Goal: Communication & Community: Answer question/provide support

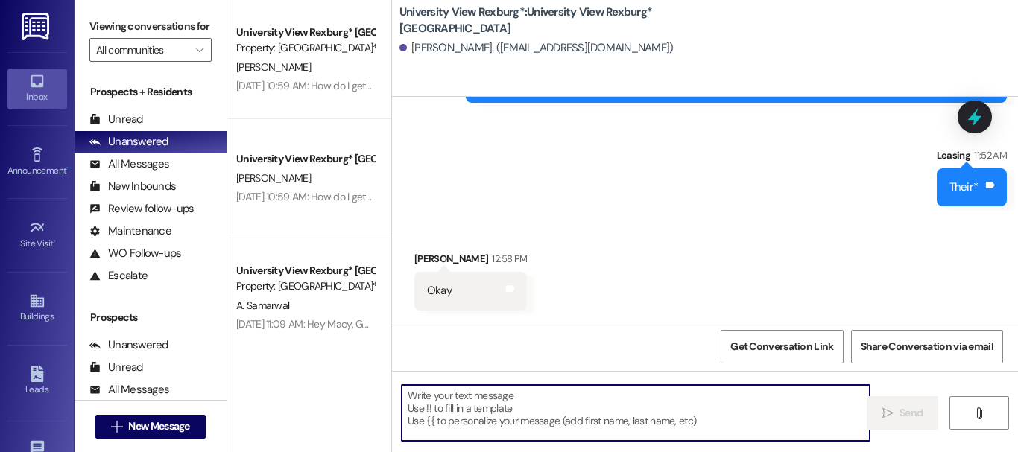
scroll to position [1383, 0]
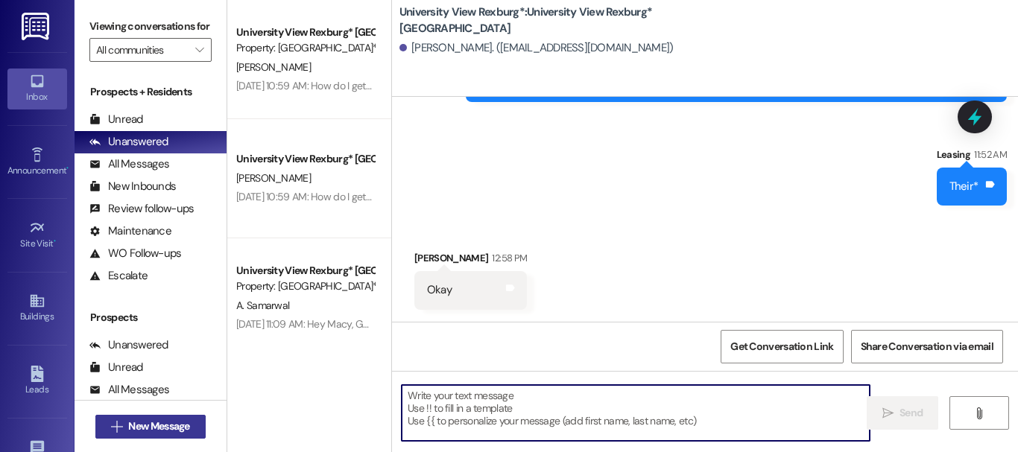
click at [198, 429] on button " New Message" at bounding box center [150, 427] width 110 height 24
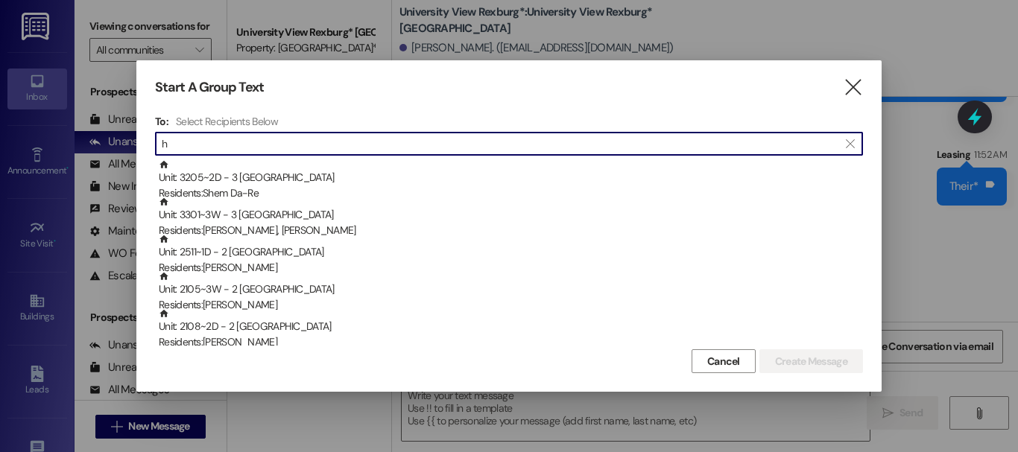
type input "h"
click at [863, 86] on div "Start A Group Text  To: Select Recipients Below  h  Unit: 3205~2D - 3 Univer…" at bounding box center [508, 226] width 745 height 332
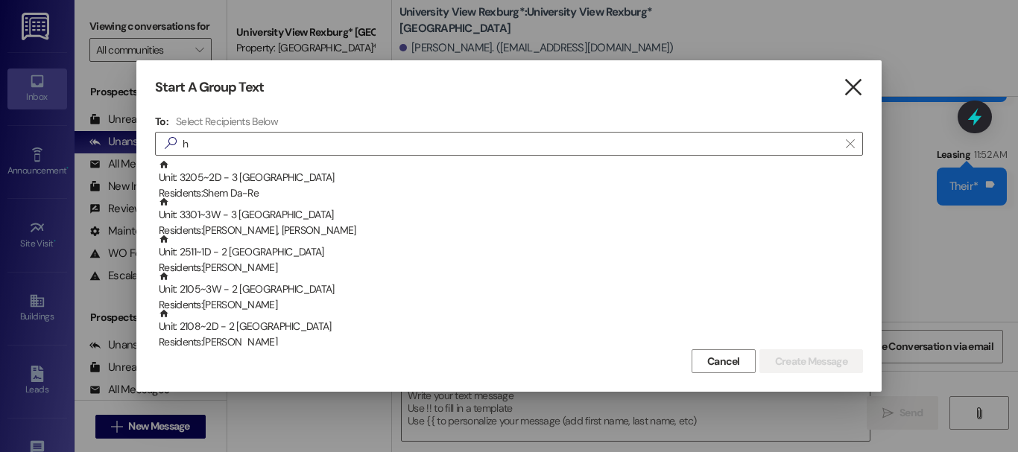
click at [852, 83] on icon "" at bounding box center [853, 88] width 20 height 16
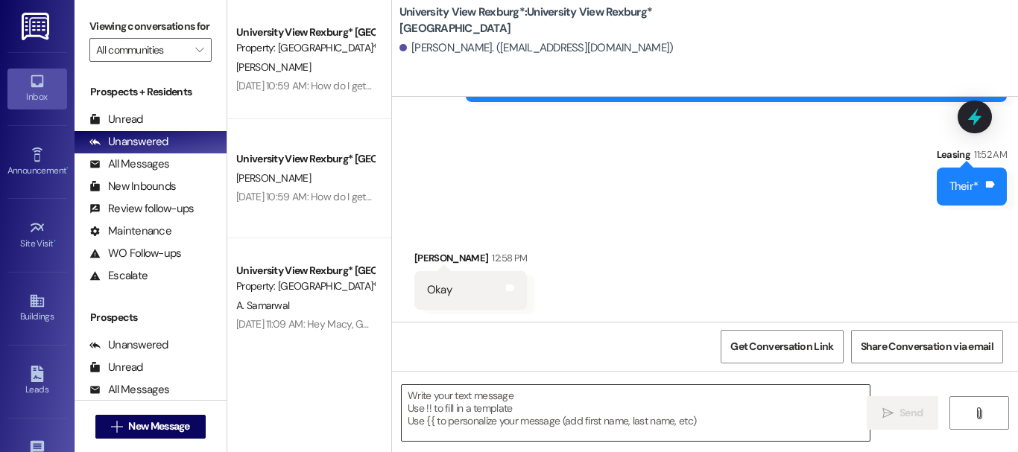
click at [473, 417] on textarea at bounding box center [636, 413] width 468 height 56
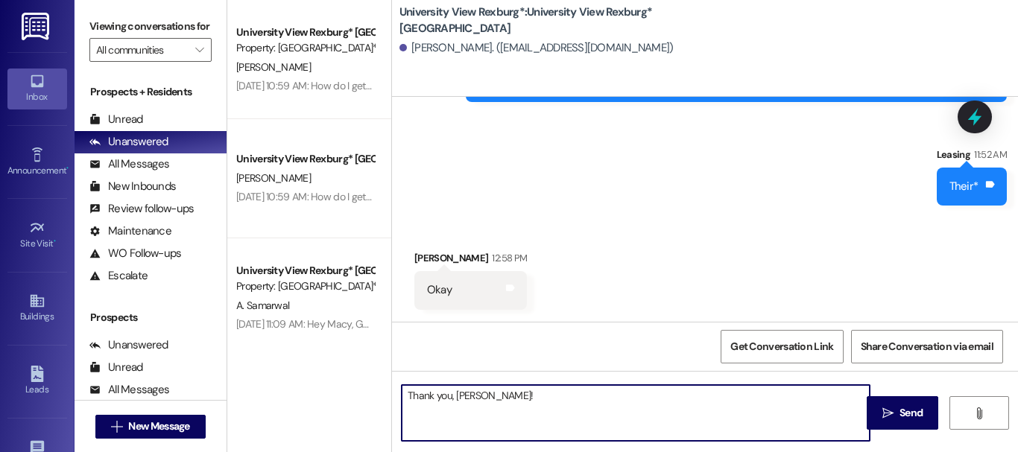
type textarea "Thank you, [PERSON_NAME]!!"
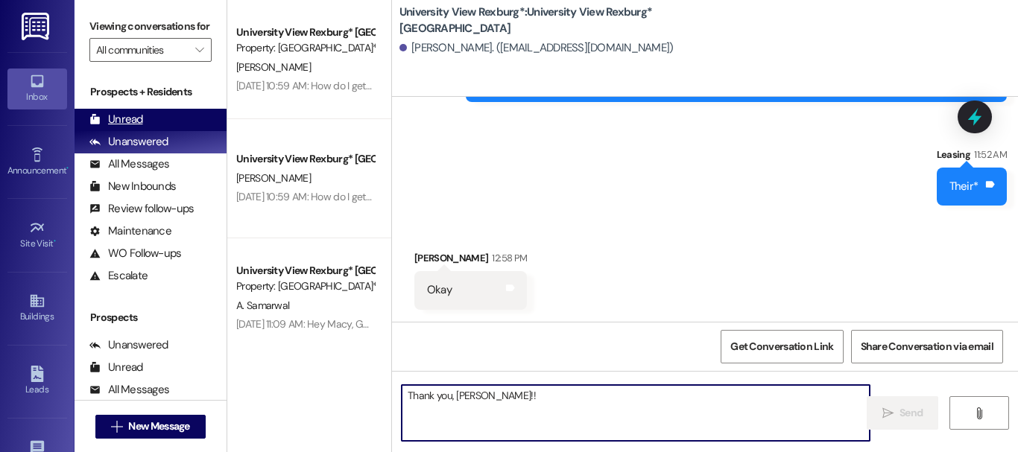
click at [191, 131] on div "Unread (0)" at bounding box center [151, 120] width 152 height 22
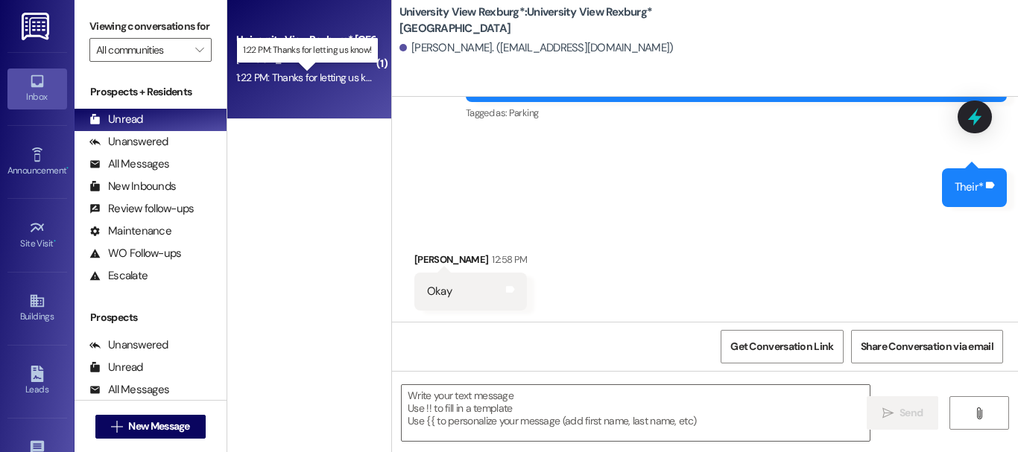
click at [332, 82] on div "1:22 PM: Thanks for letting us know! 1:22 PM: Thanks for letting us know!" at bounding box center [311, 77] width 151 height 13
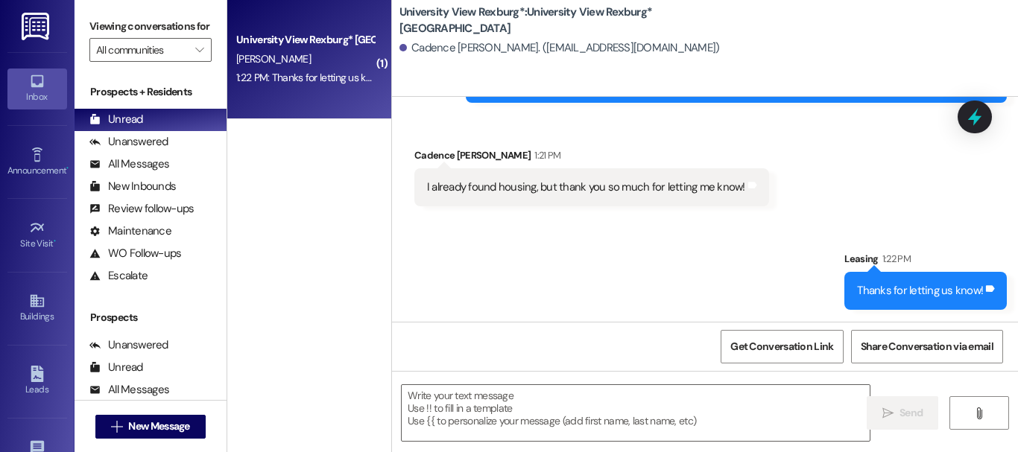
scroll to position [131, 0]
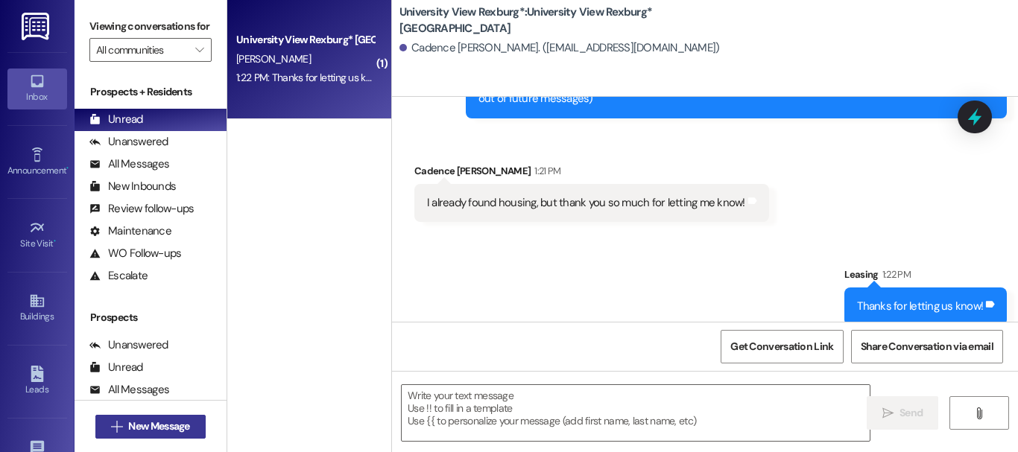
click at [153, 419] on span "New Message" at bounding box center [158, 427] width 61 height 16
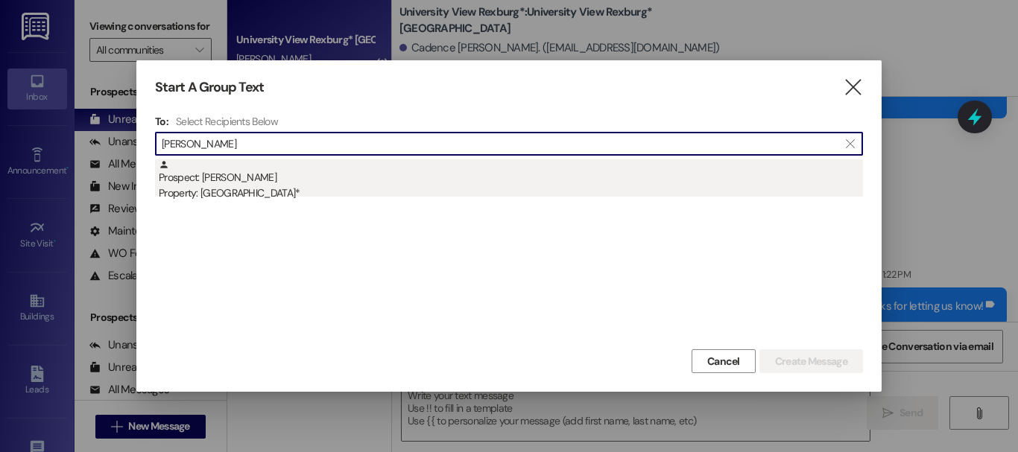
type input "[PERSON_NAME]"
click at [347, 194] on div "Property: [GEOGRAPHIC_DATA]*" at bounding box center [511, 194] width 704 height 16
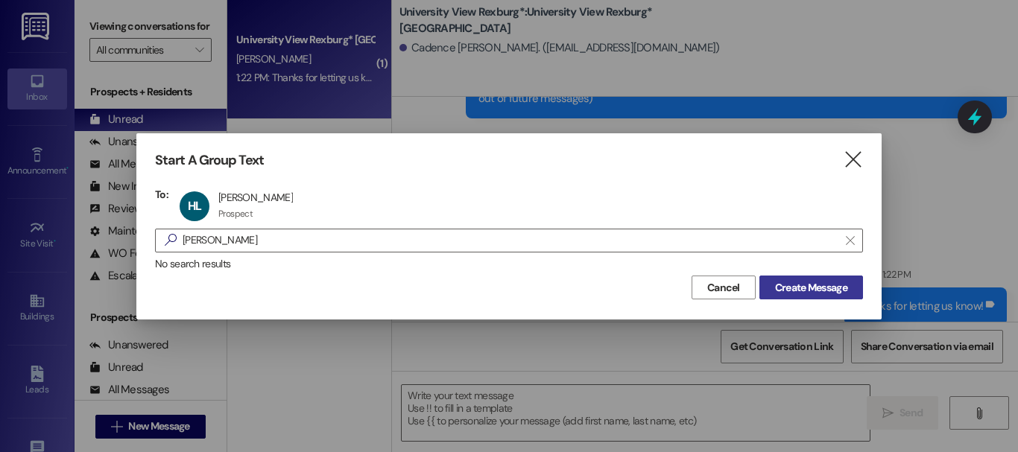
click at [794, 293] on span "Create Message" at bounding box center [811, 288] width 72 height 16
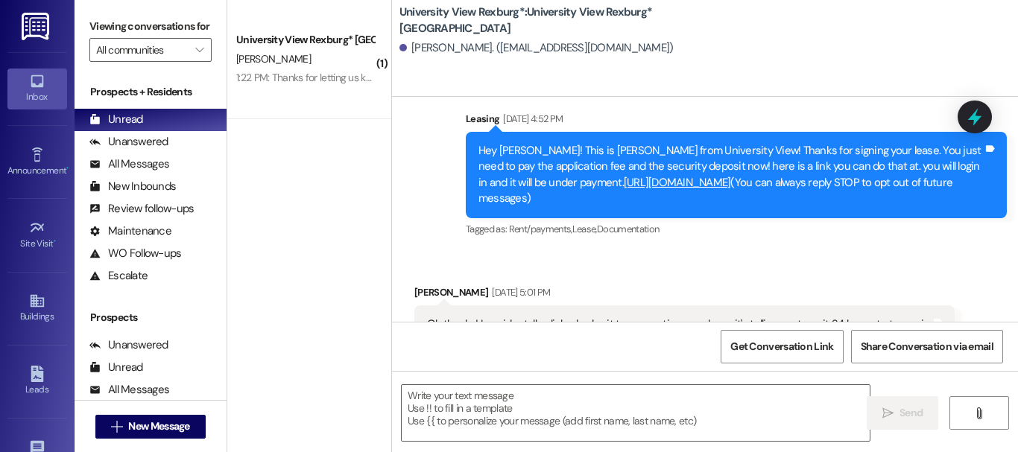
scroll to position [27, 0]
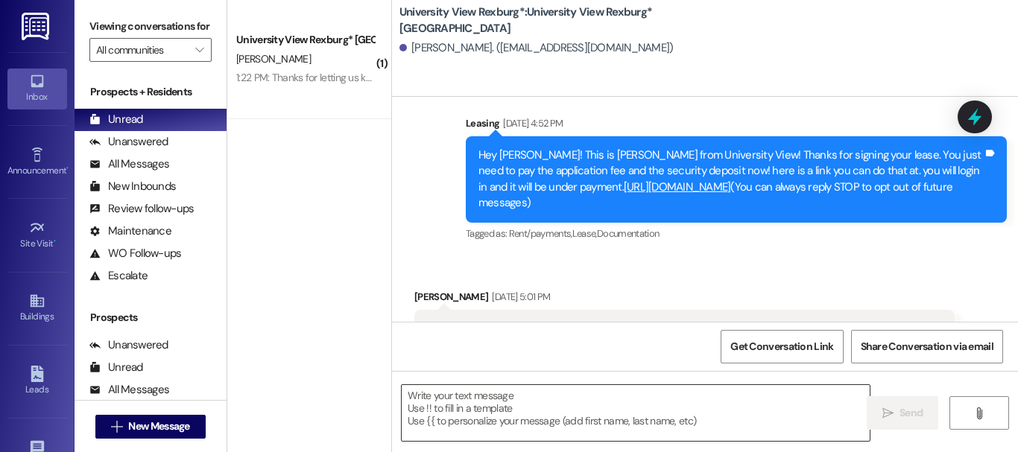
click at [492, 416] on textarea at bounding box center [636, 413] width 468 height 56
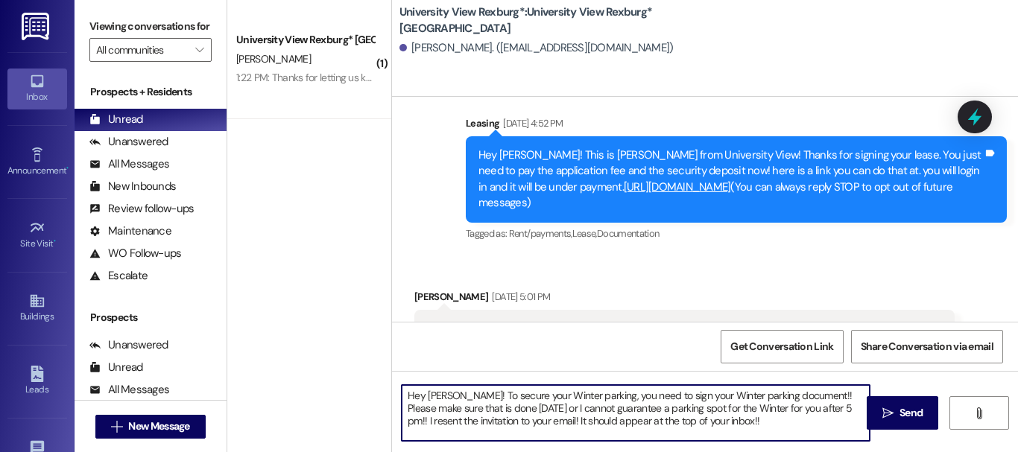
type textarea "Hey [PERSON_NAME]! To secure your Winter parking, you need to sign your Winter …"
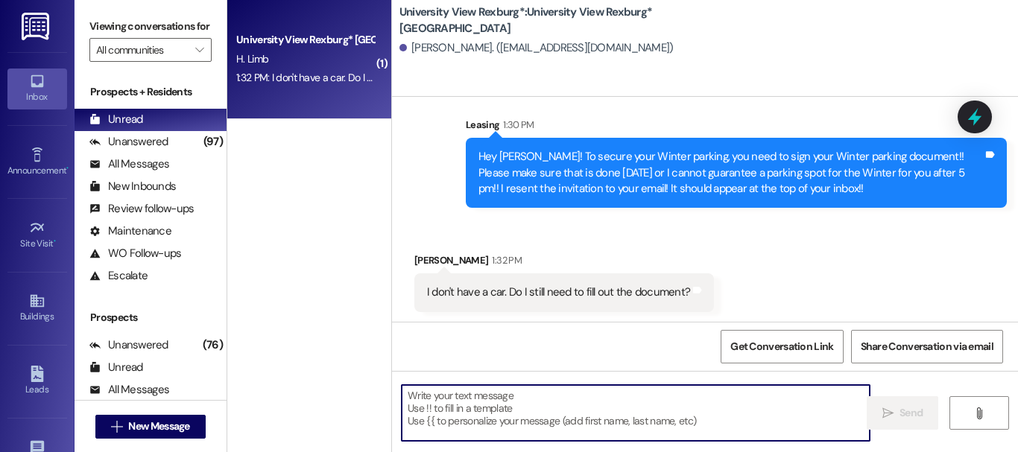
scroll to position [604, 0]
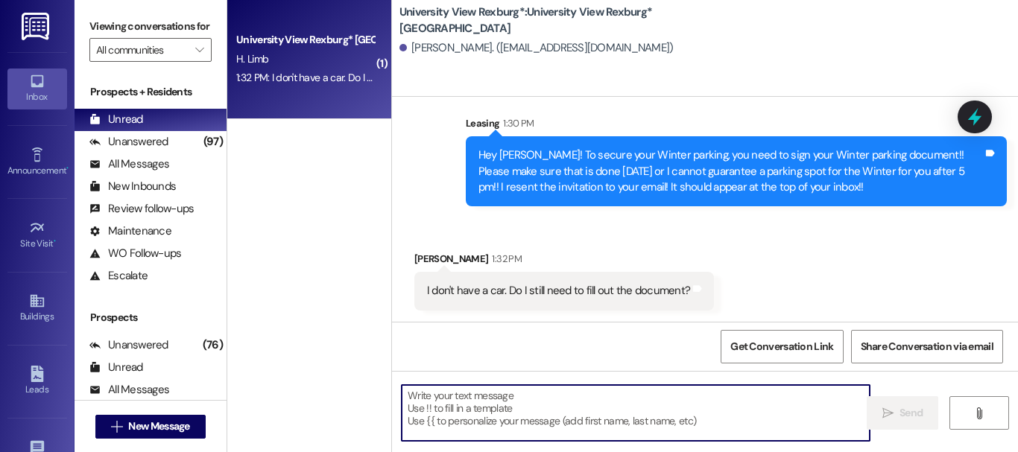
click at [532, 406] on textarea at bounding box center [636, 413] width 468 height 56
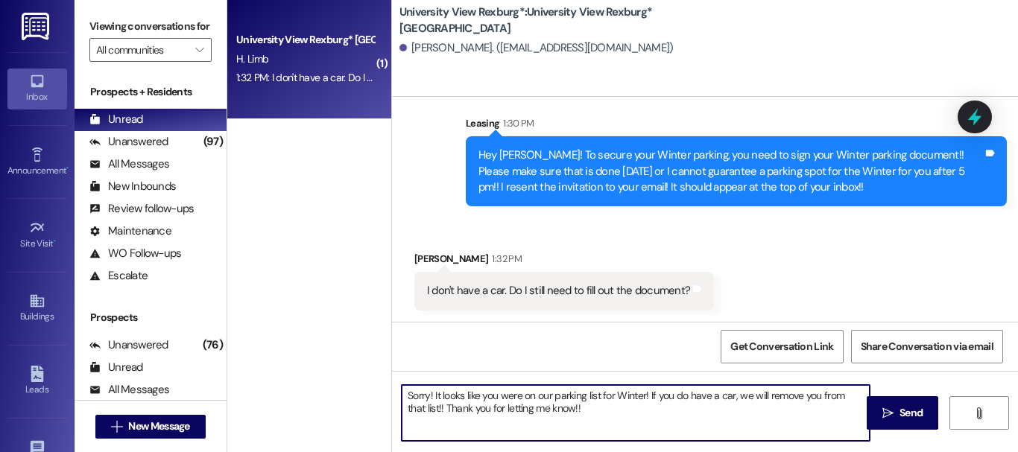
type textarea "Sorry! It looks like you were on our parking list for Winter! If you do have a …"
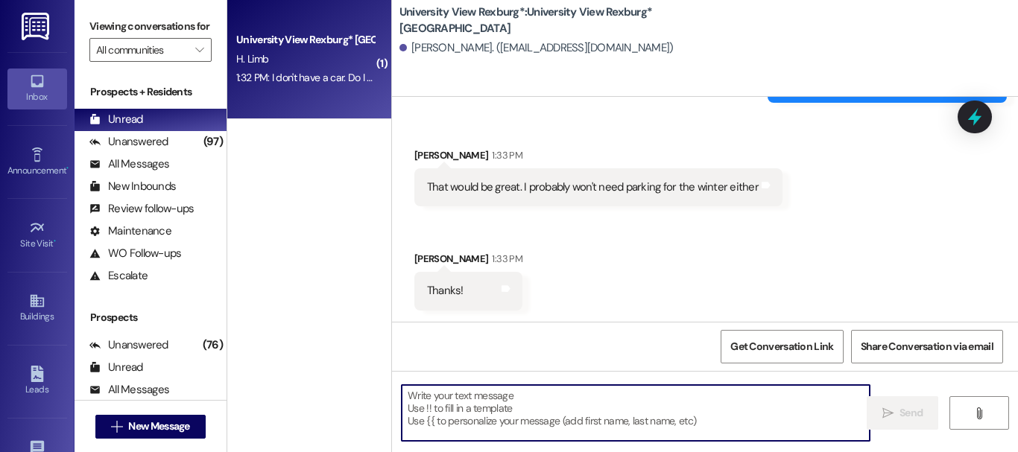
scroll to position [1036, 0]
click at [542, 403] on textarea at bounding box center [636, 413] width 468 height 56
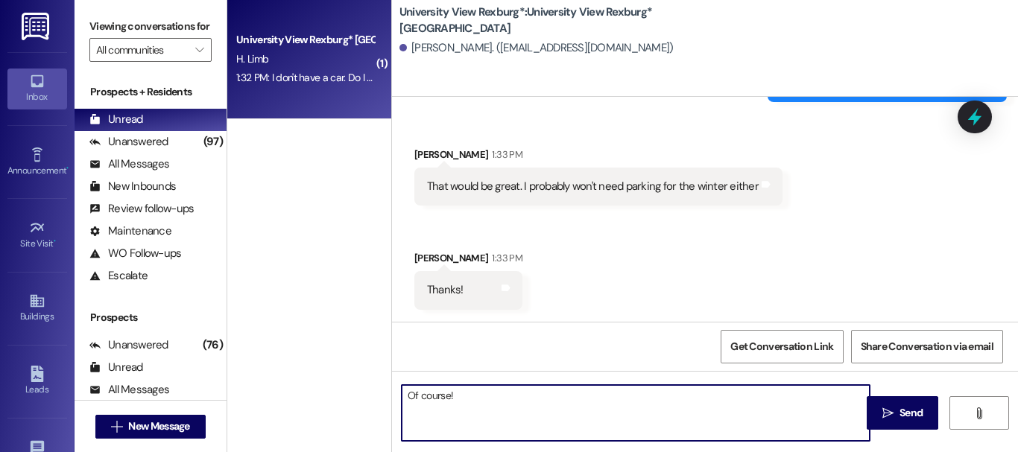
type textarea "Of course!!"
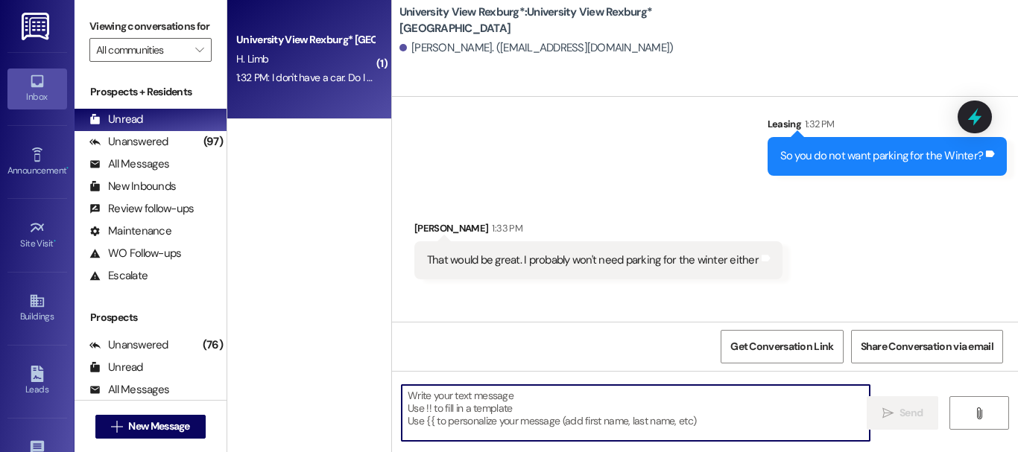
scroll to position [1140, 0]
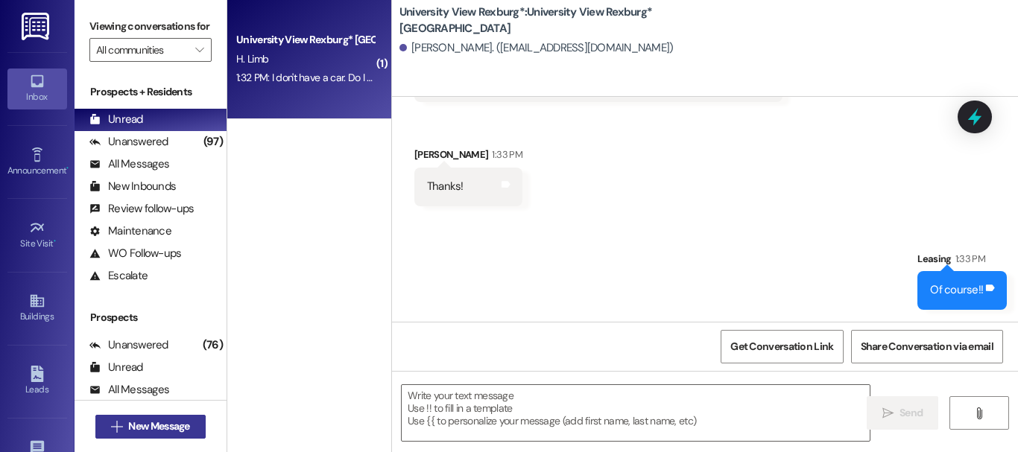
click at [160, 421] on span "New Message" at bounding box center [158, 427] width 61 height 16
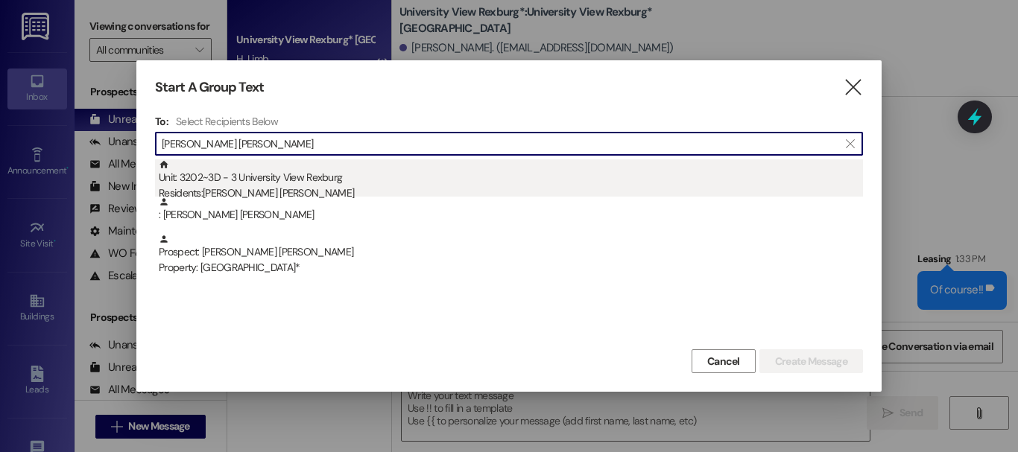
type input "[PERSON_NAME] [PERSON_NAME]"
click at [244, 176] on div "Unit: 3202~3D - 3 University View Rexburg Residents: [PERSON_NAME] [PERSON_NAME]" at bounding box center [511, 181] width 704 height 42
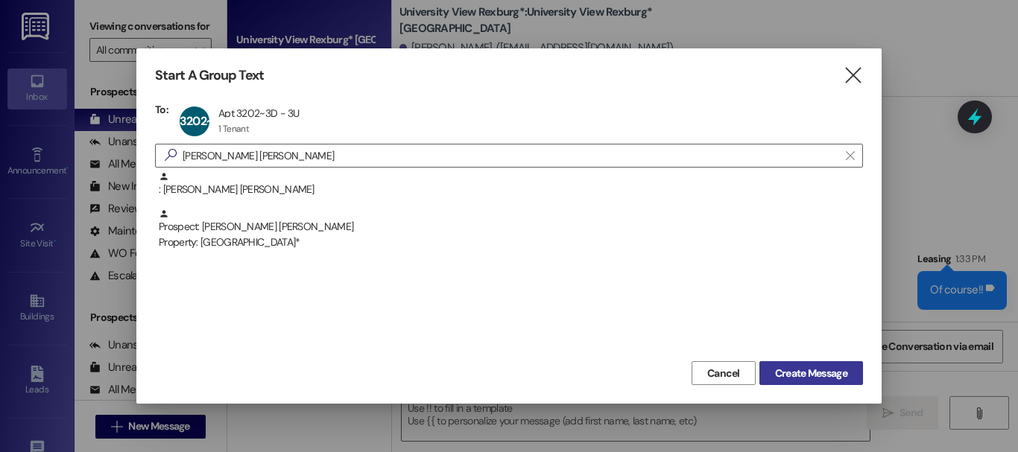
click at [821, 374] on span "Create Message" at bounding box center [811, 374] width 72 height 16
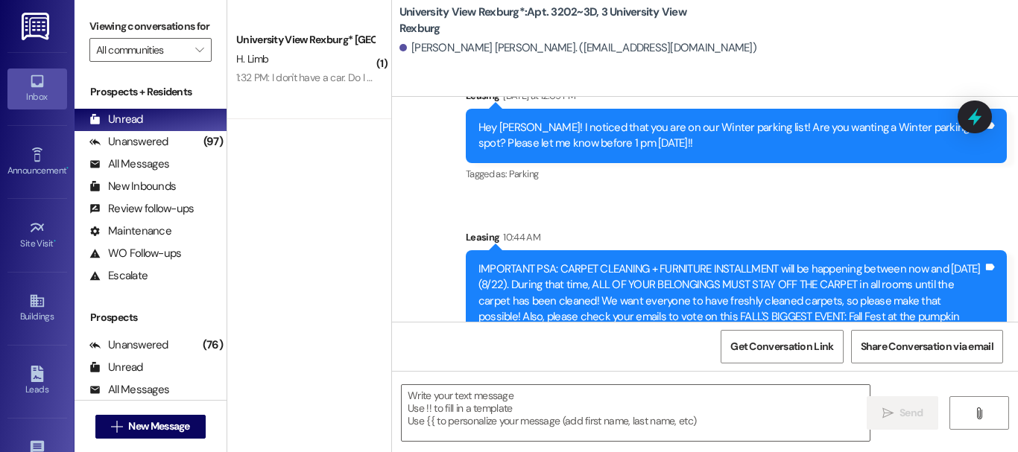
scroll to position [28465, 0]
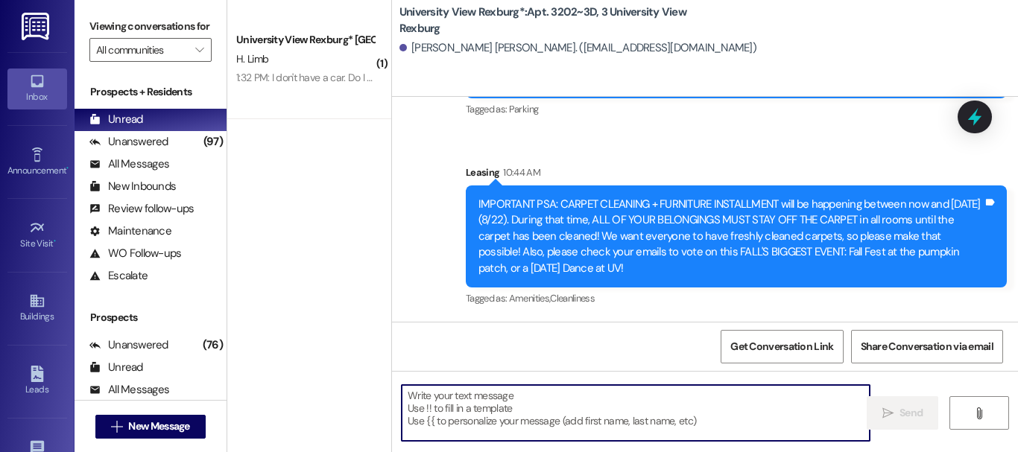
click at [534, 424] on textarea at bounding box center [636, 413] width 468 height 56
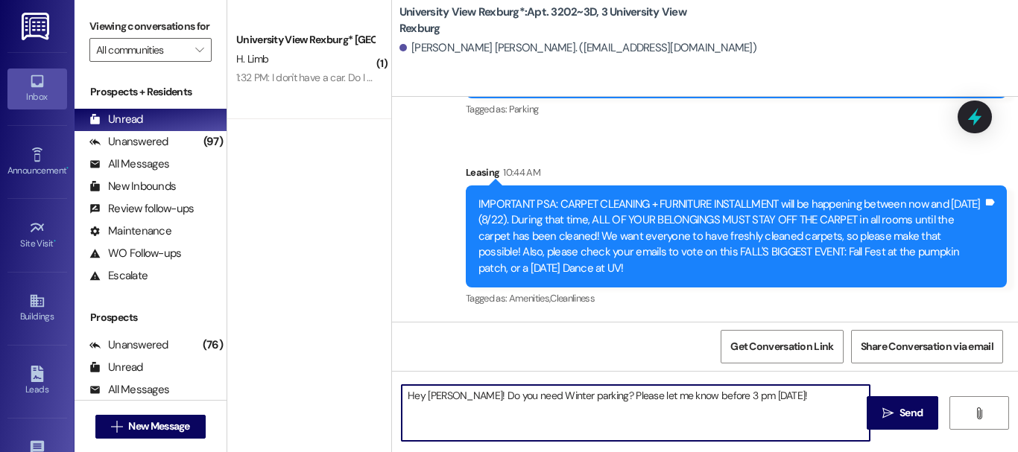
type textarea "Hey [PERSON_NAME]! Do you need Winter parking? Please let me know before 3 pm […"
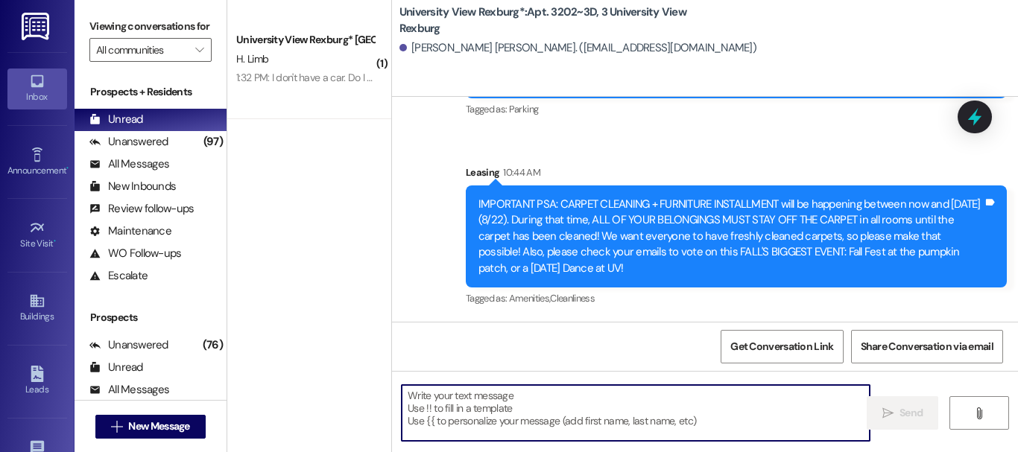
scroll to position [24902, 0]
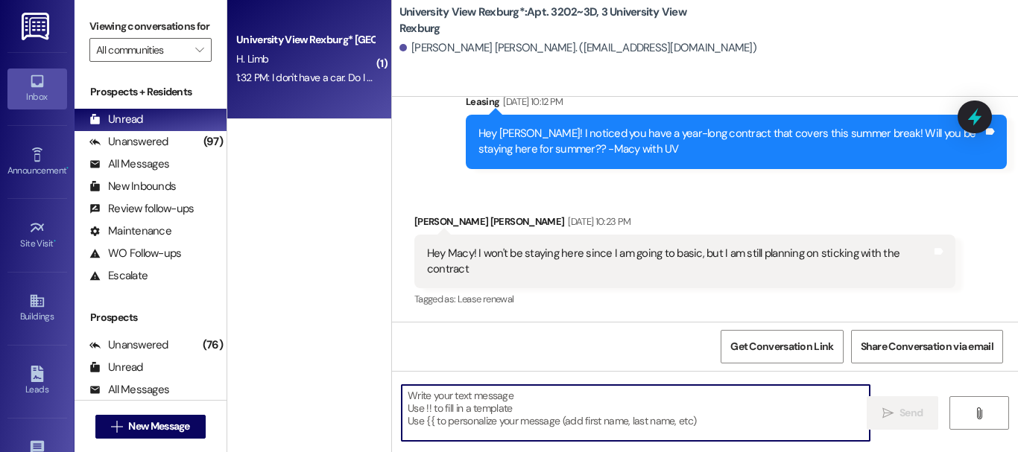
click at [294, 81] on div "1:32 PM: I don't have a car. Do I still need to fill out the document? 1:32 PM:…" at bounding box center [374, 77] width 276 height 13
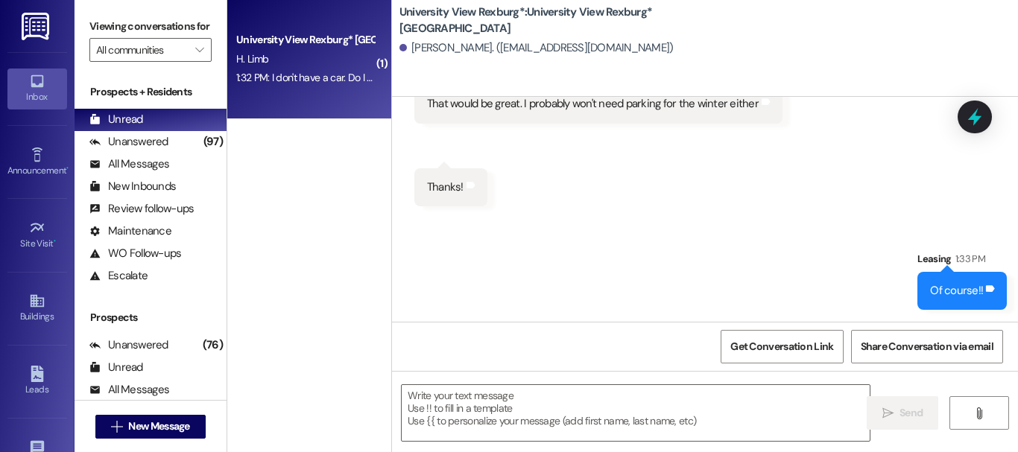
scroll to position [1164, 0]
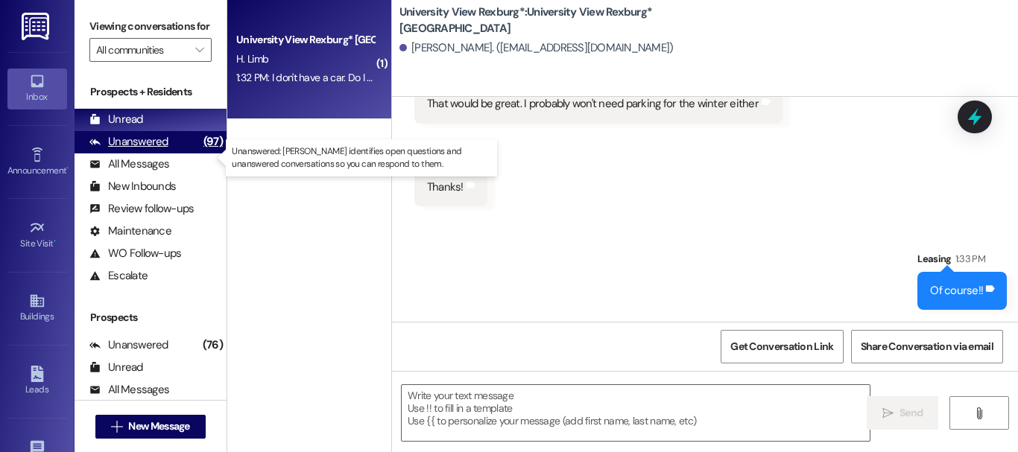
click at [132, 150] on div "Unanswered" at bounding box center [128, 142] width 79 height 16
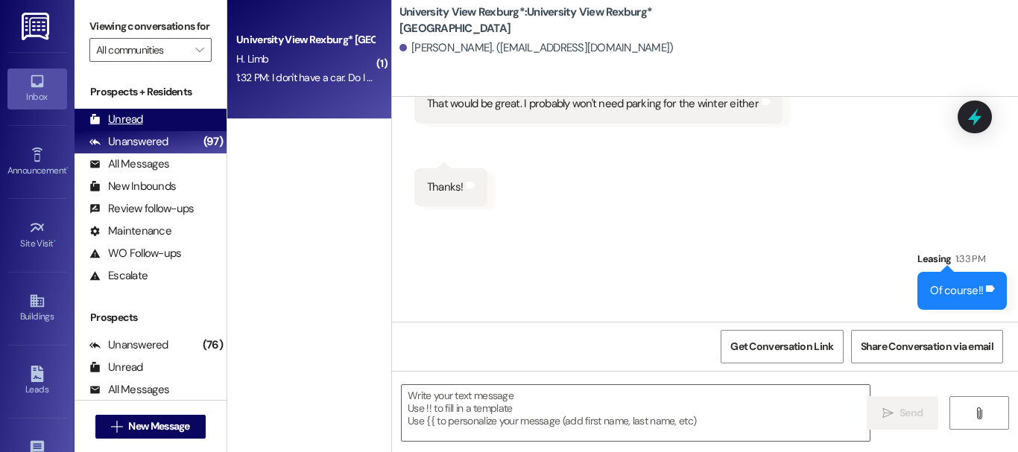
click at [133, 127] on div "Unread" at bounding box center [116, 120] width 54 height 16
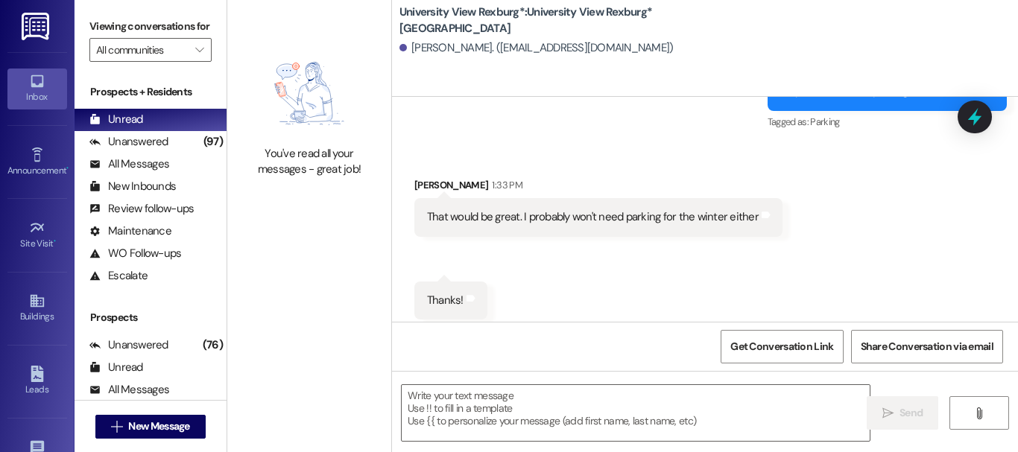
scroll to position [1059, 0]
